Goal: Check status: Check status

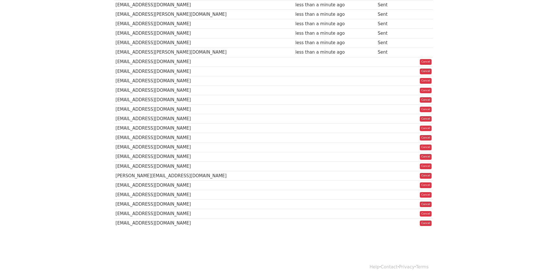
scroll to position [345, 0]
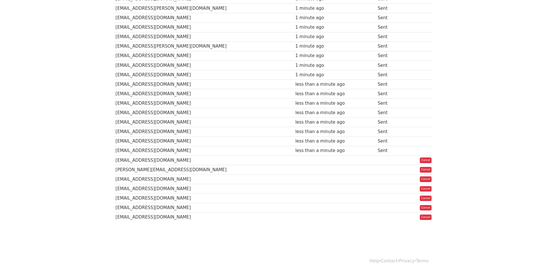
scroll to position [352, 0]
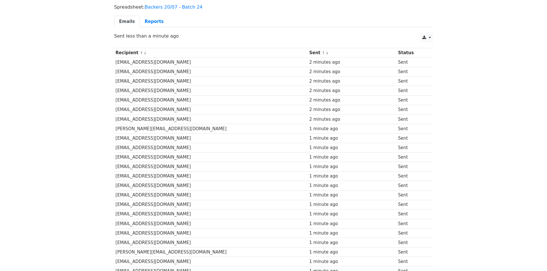
scroll to position [6, 0]
